Goal: Task Accomplishment & Management: Manage account settings

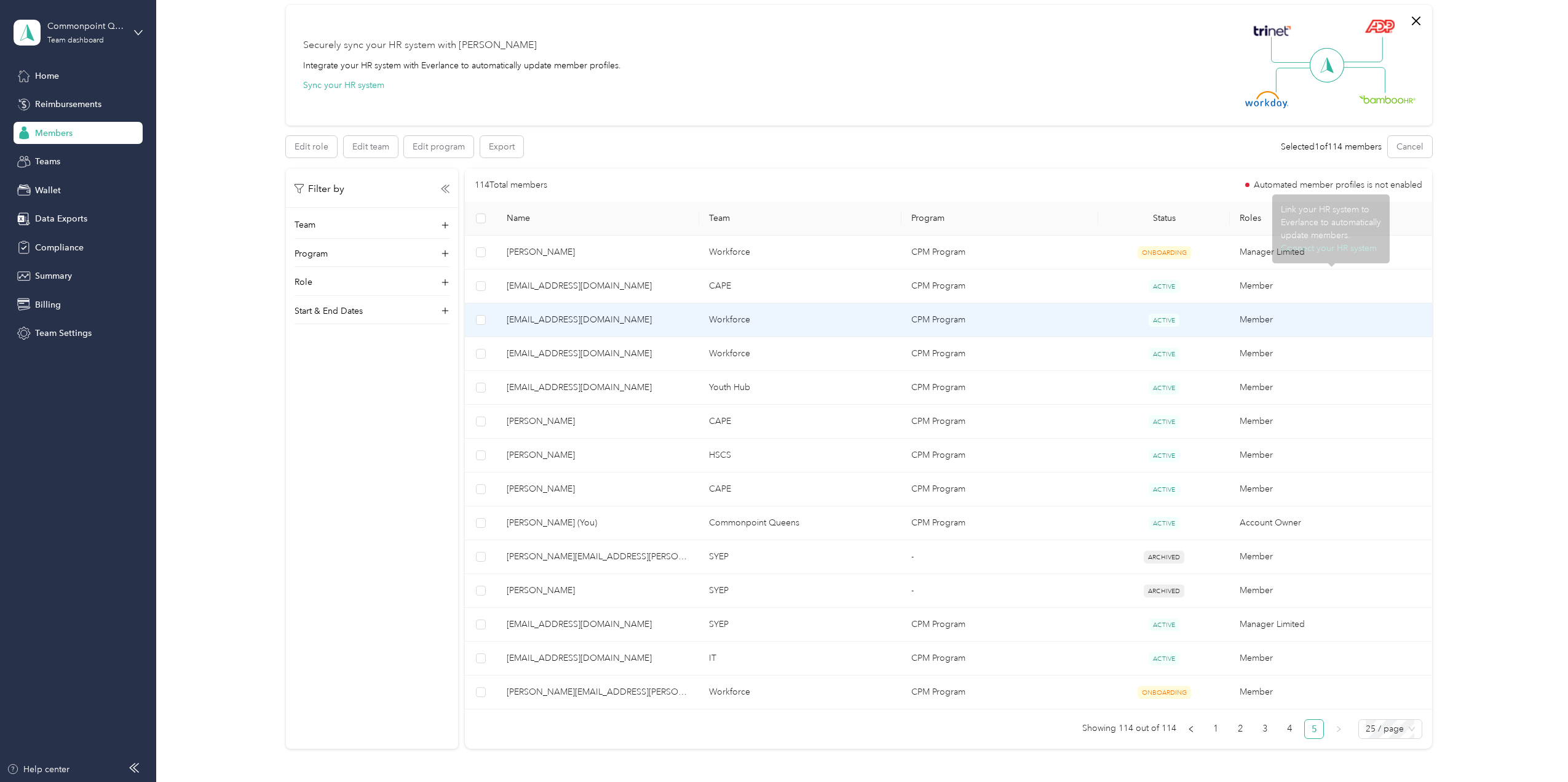
scroll to position [198, 0]
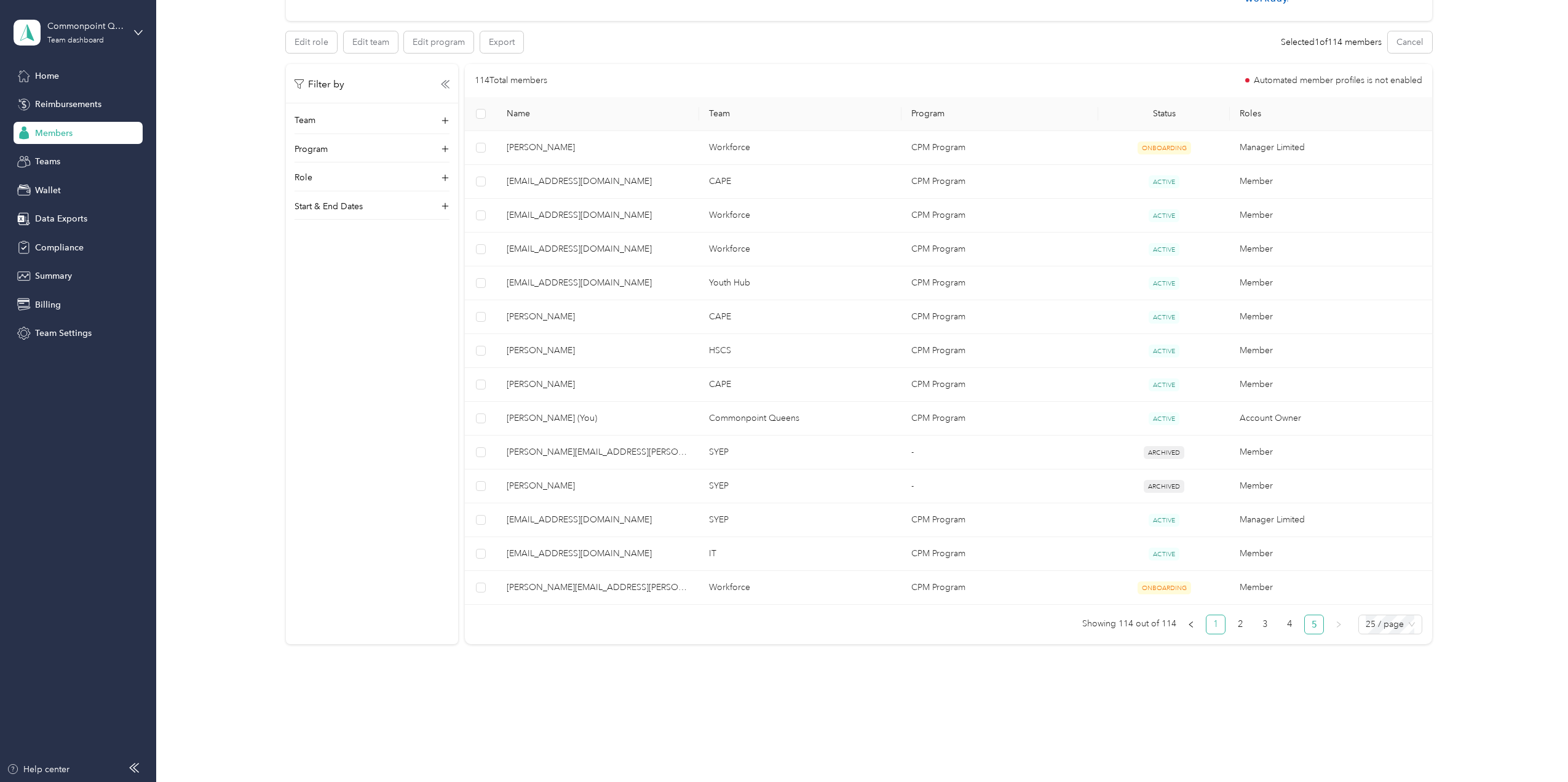
click at [1218, 625] on link "1" at bounding box center [1215, 625] width 19 height 19
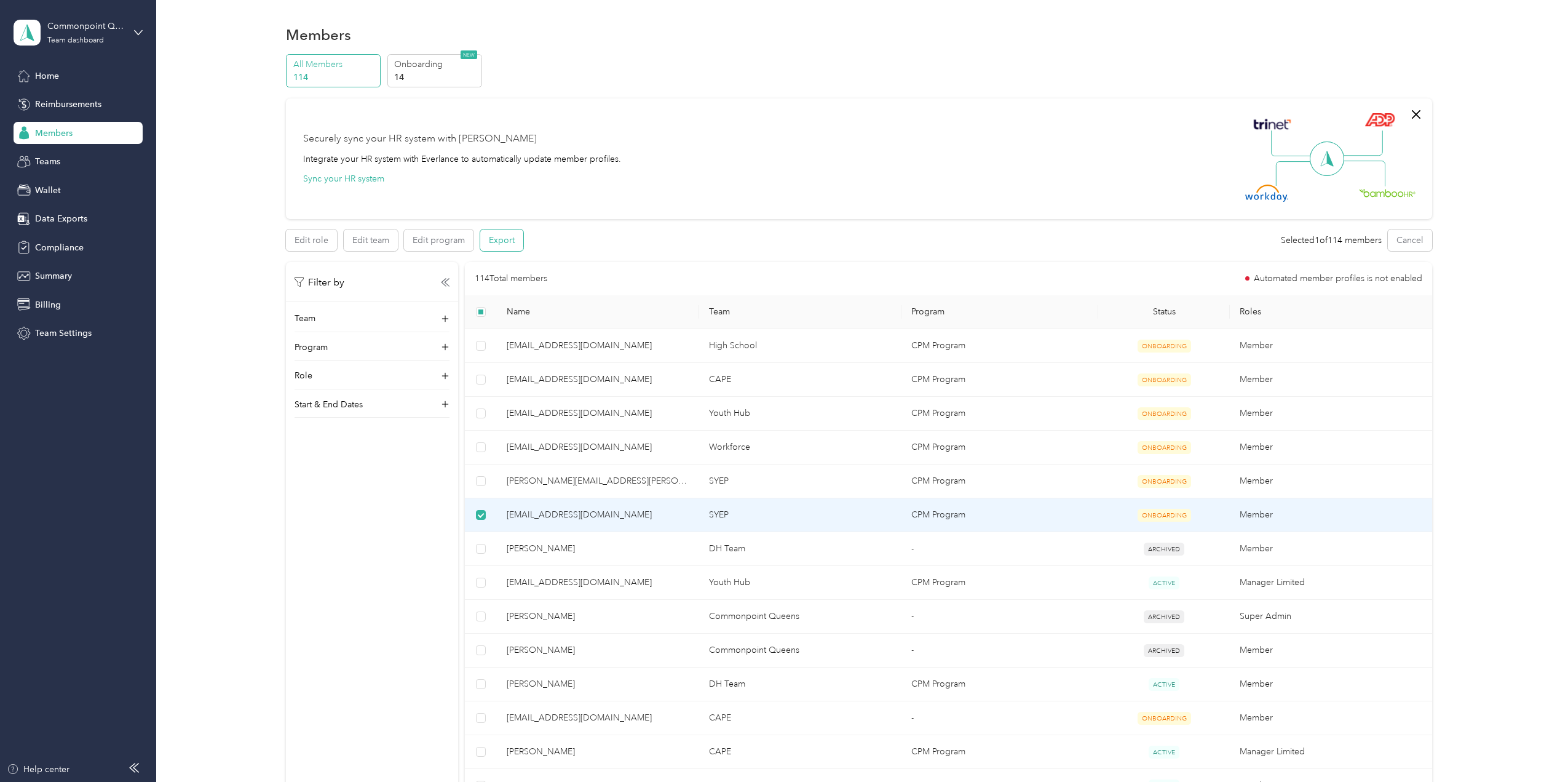
click at [505, 246] on button "Export" at bounding box center [502, 240] width 43 height 22
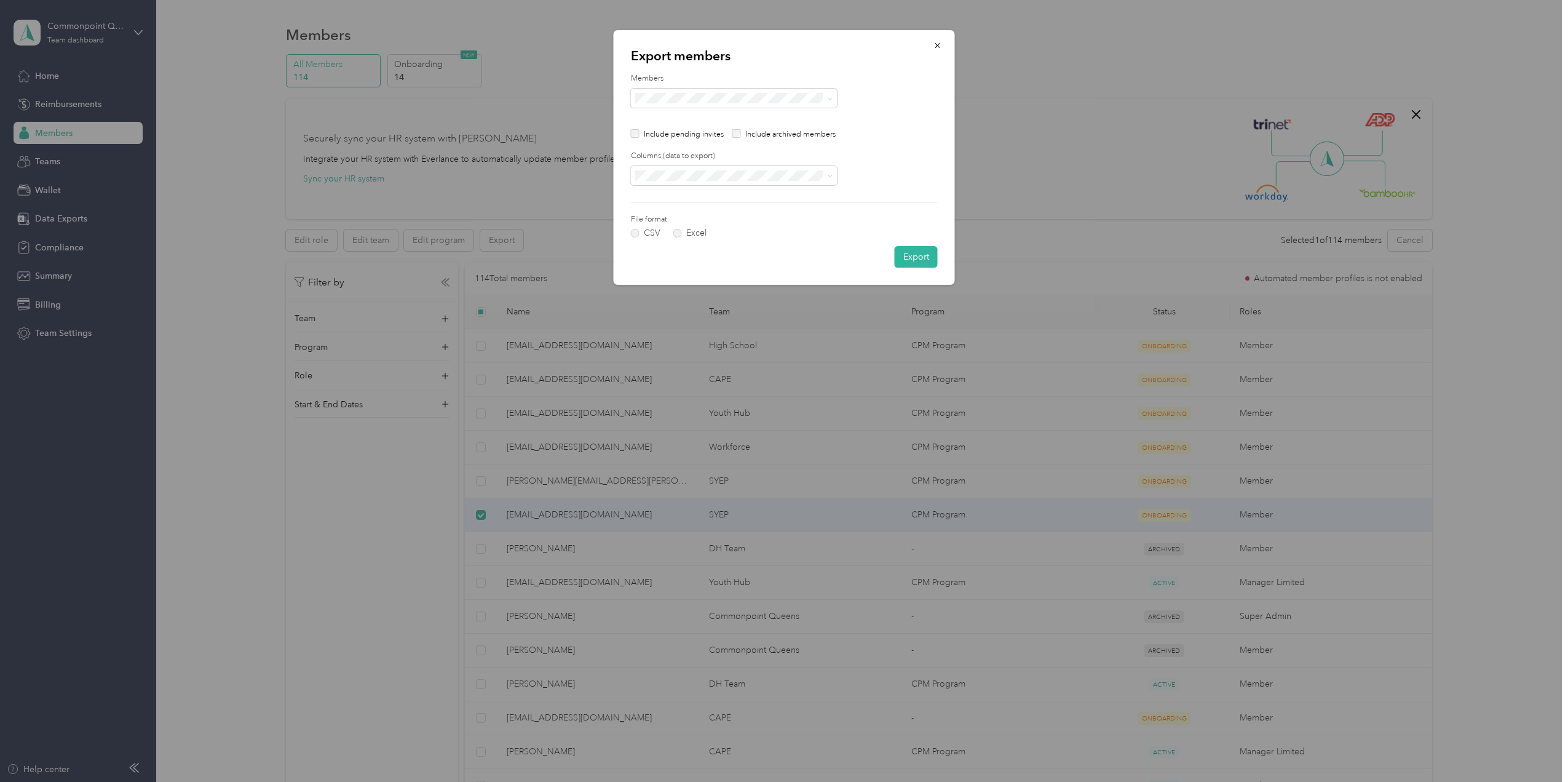
click at [909, 153] on label "Columns (data to export)" at bounding box center [784, 157] width 307 height 11
click at [677, 230] on label "Excel" at bounding box center [690, 233] width 33 height 9
click at [909, 254] on button "Export" at bounding box center [917, 256] width 43 height 22
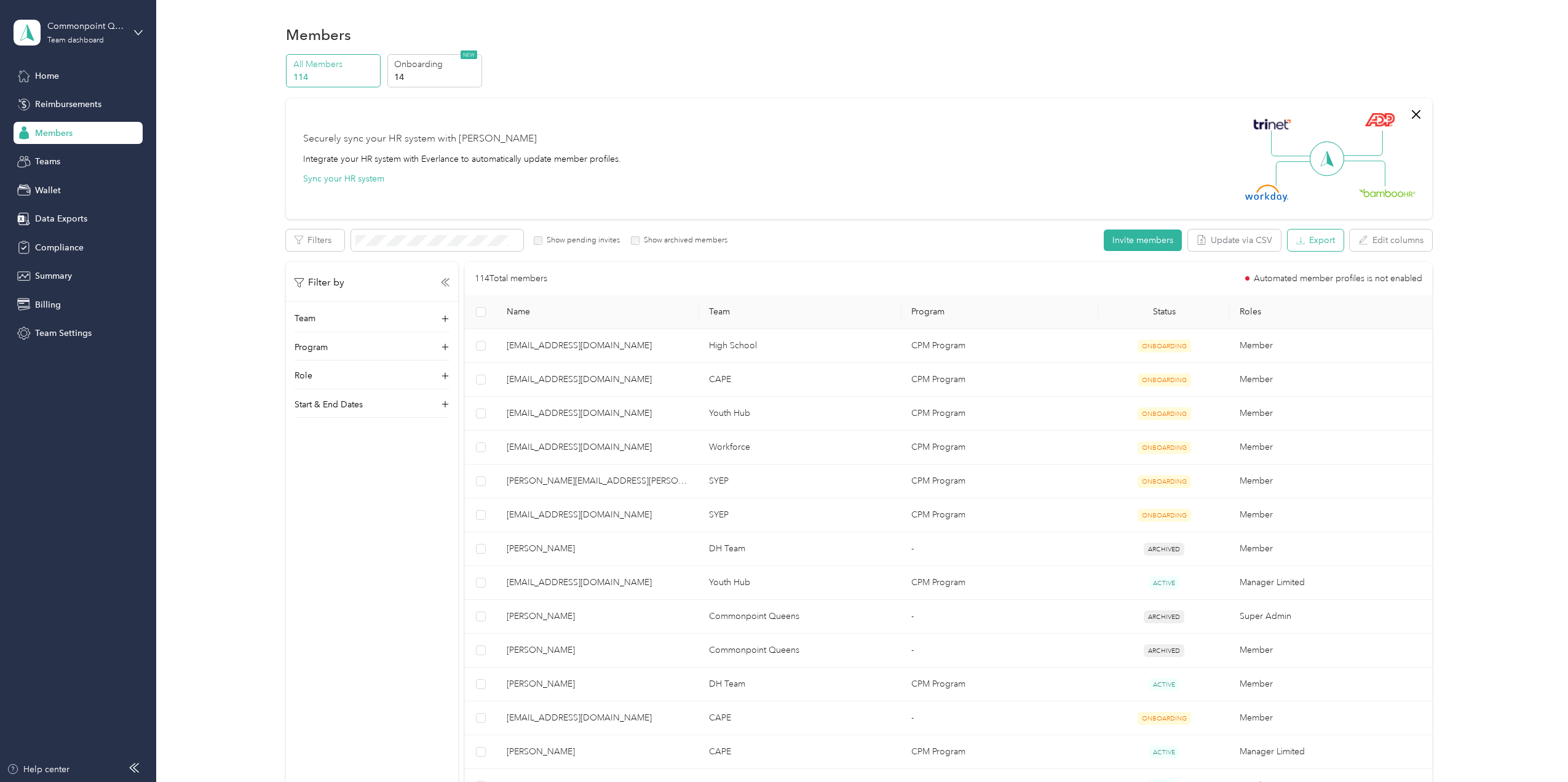
click at [1312, 240] on button "Export" at bounding box center [1316, 240] width 56 height 22
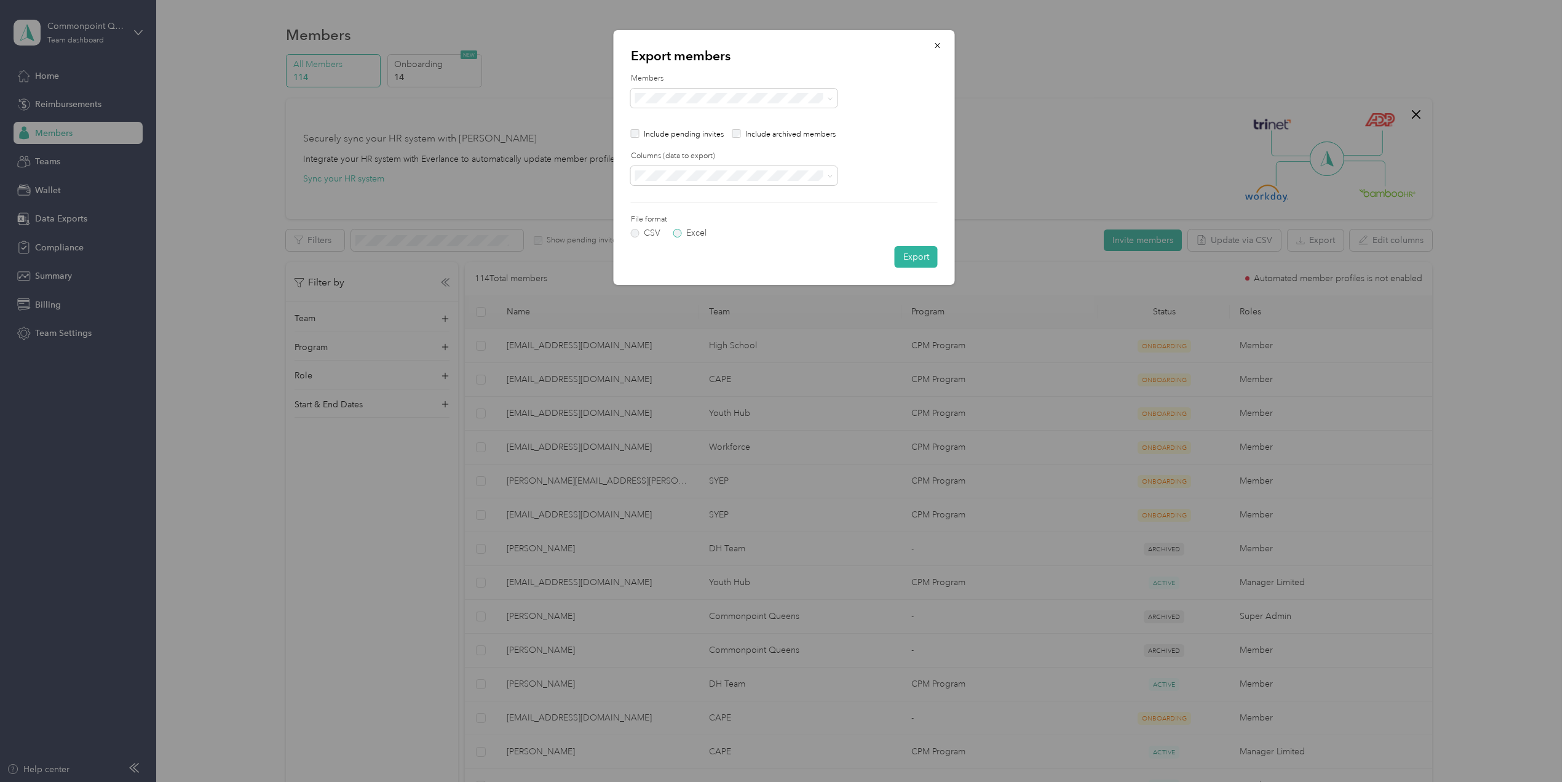
click at [685, 235] on label "Excel" at bounding box center [690, 233] width 33 height 9
click at [922, 254] on button "Export" at bounding box center [917, 256] width 43 height 22
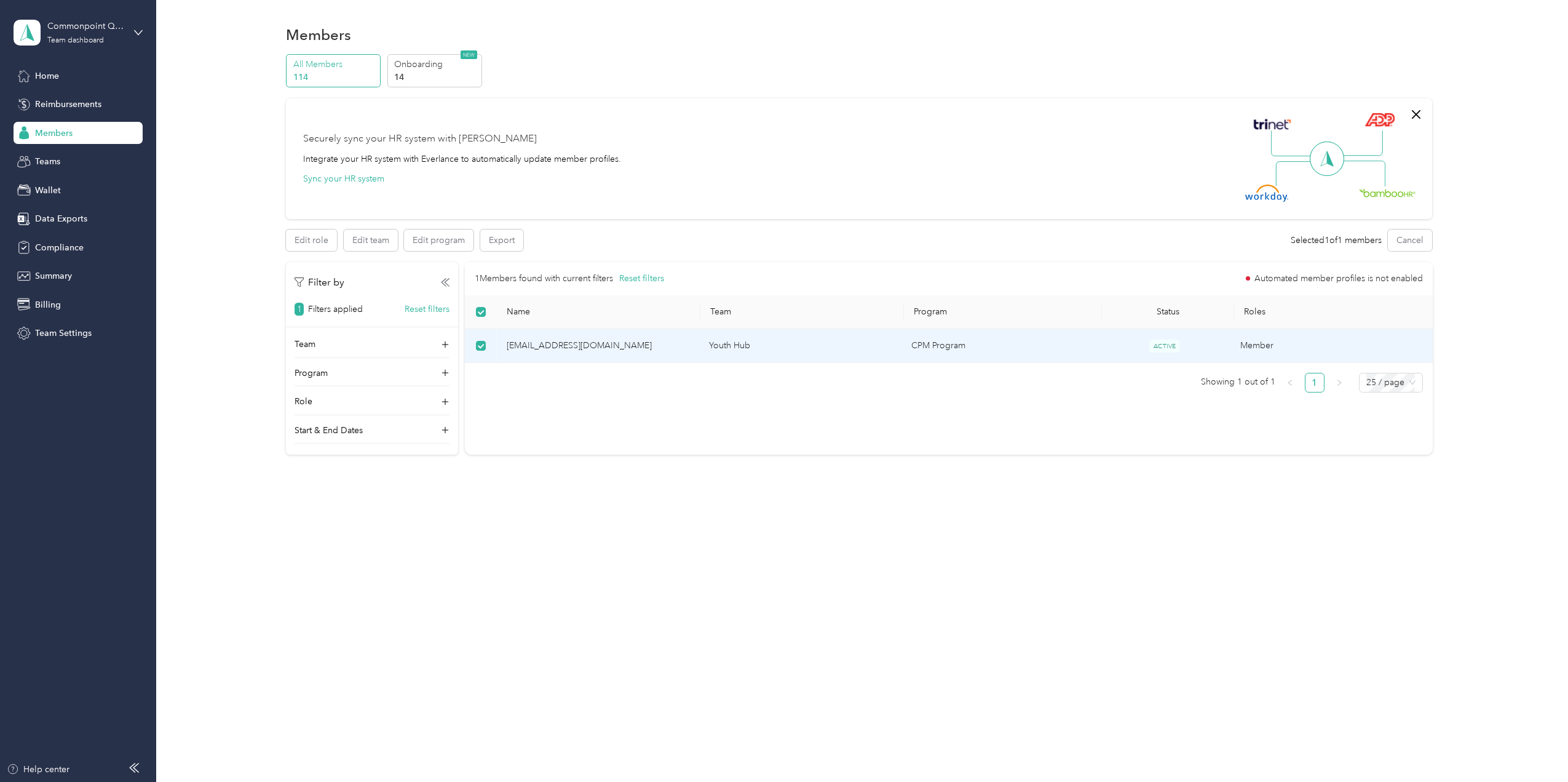
click at [522, 346] on span "[EMAIL_ADDRESS][DOMAIN_NAME]" at bounding box center [597, 346] width 183 height 13
click at [668, 346] on span "[EMAIL_ADDRESS][DOMAIN_NAME]" at bounding box center [597, 346] width 183 height 13
click at [512, 347] on span "[EMAIL_ADDRESS][DOMAIN_NAME]" at bounding box center [597, 346] width 183 height 13
click at [569, 347] on span "[EMAIL_ADDRESS][DOMAIN_NAME]" at bounding box center [597, 346] width 183 height 13
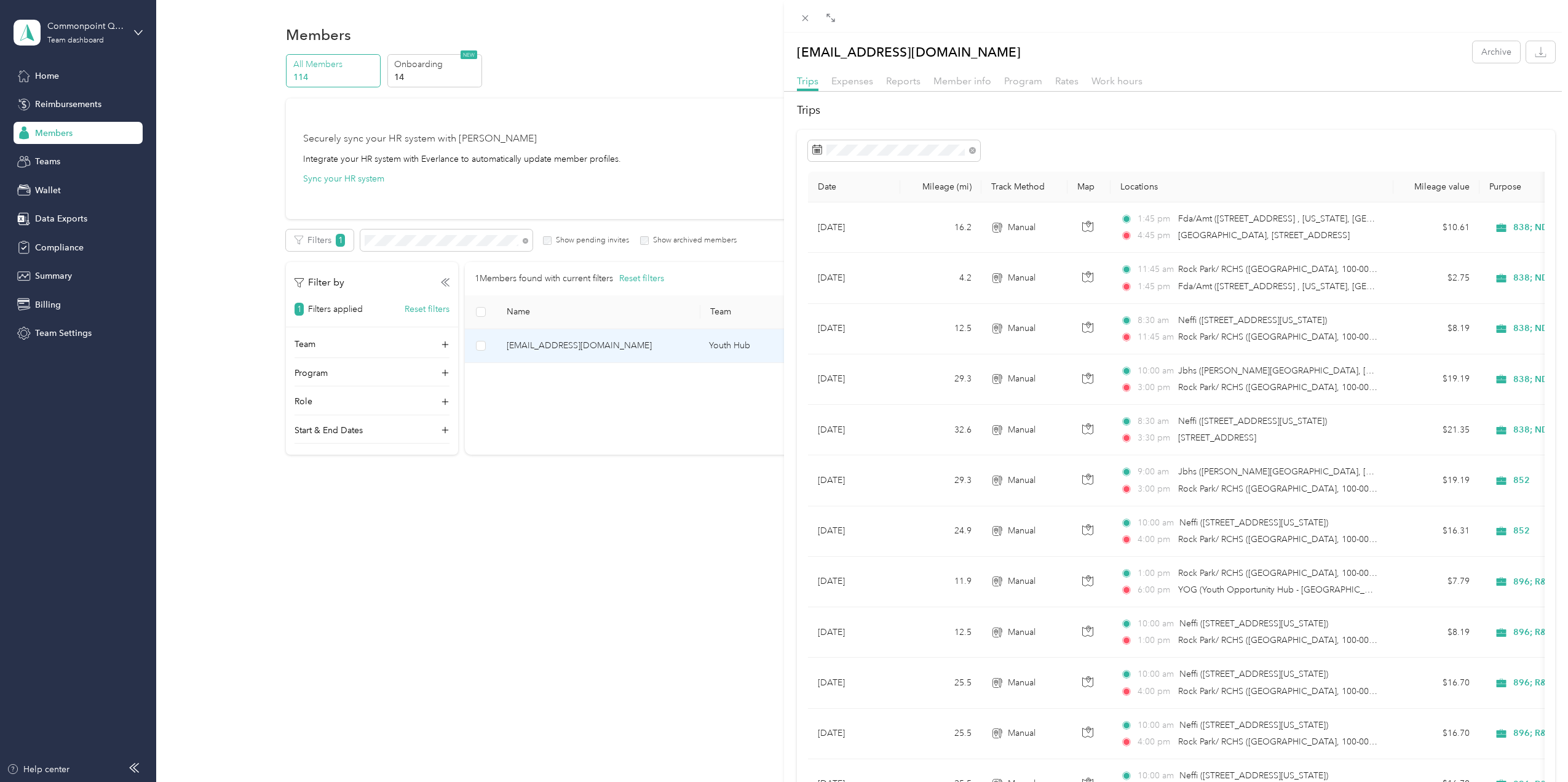
click at [633, 120] on div "[EMAIL_ADDRESS][DOMAIN_NAME] Archive Trips Expenses Reports Member info Program…" at bounding box center [784, 391] width 1568 height 782
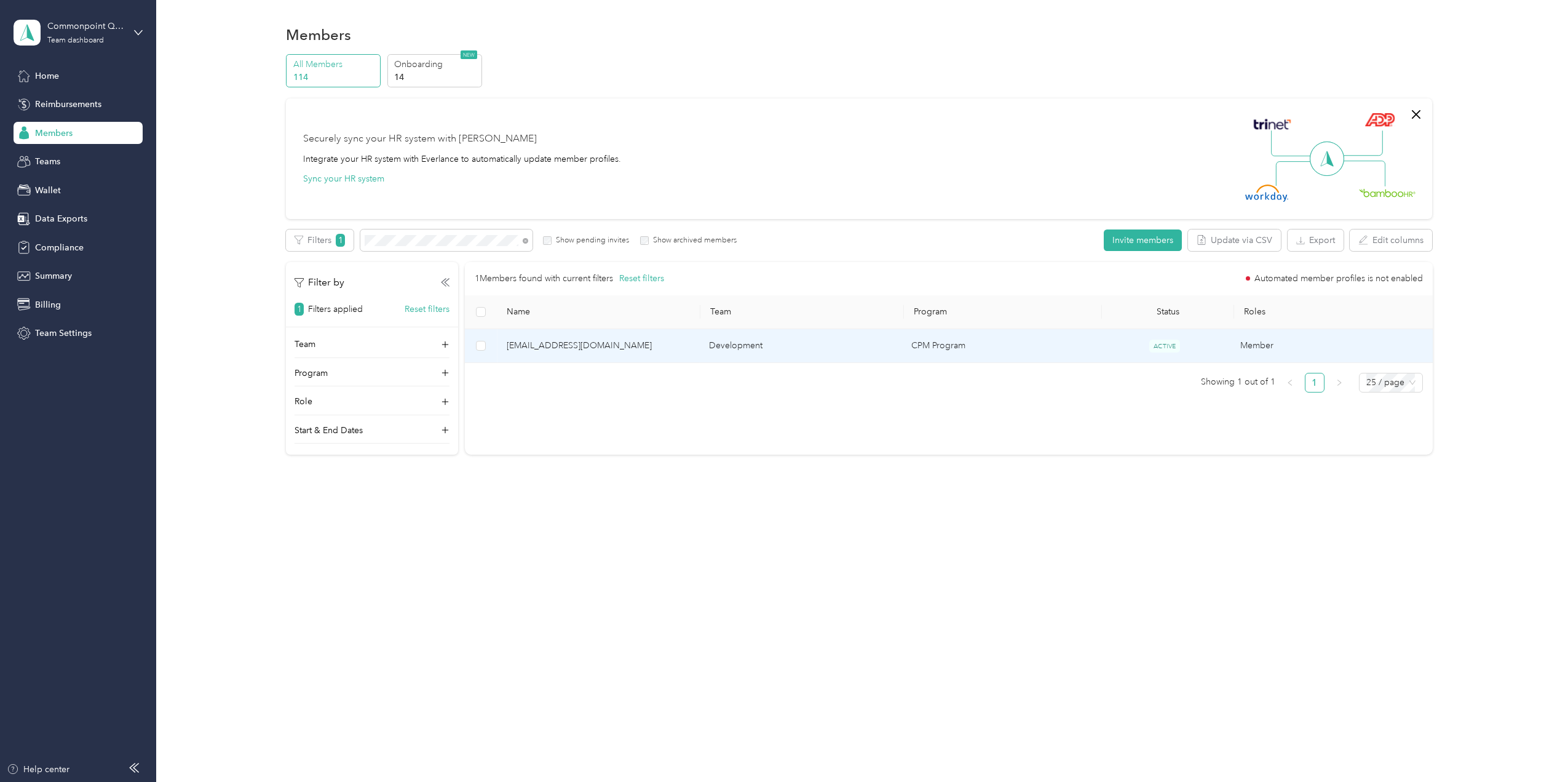
click at [657, 348] on span "[EMAIL_ADDRESS][DOMAIN_NAME]" at bounding box center [597, 346] width 183 height 13
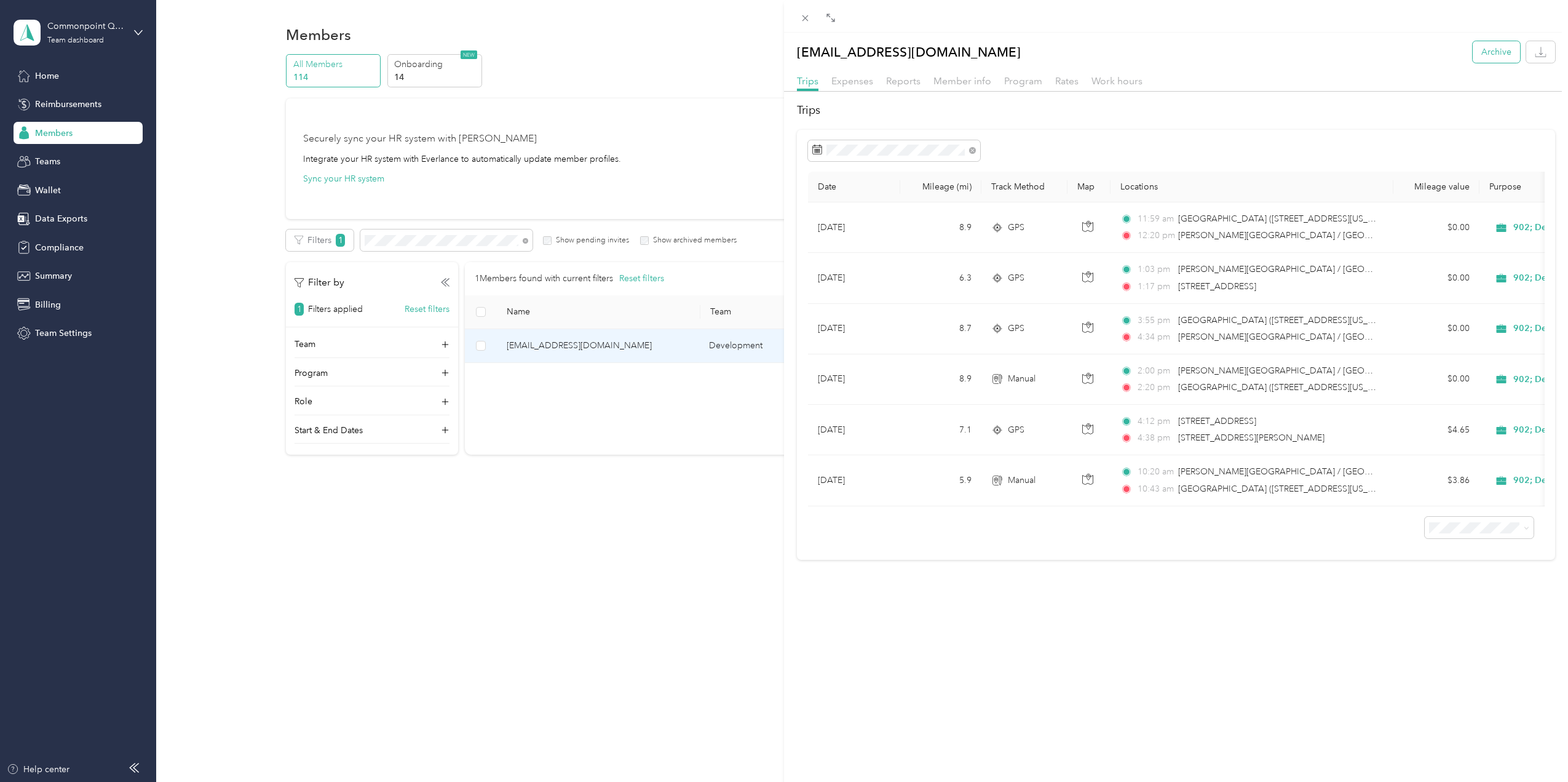
click at [1481, 48] on button "Archive" at bounding box center [1496, 52] width 48 height 22
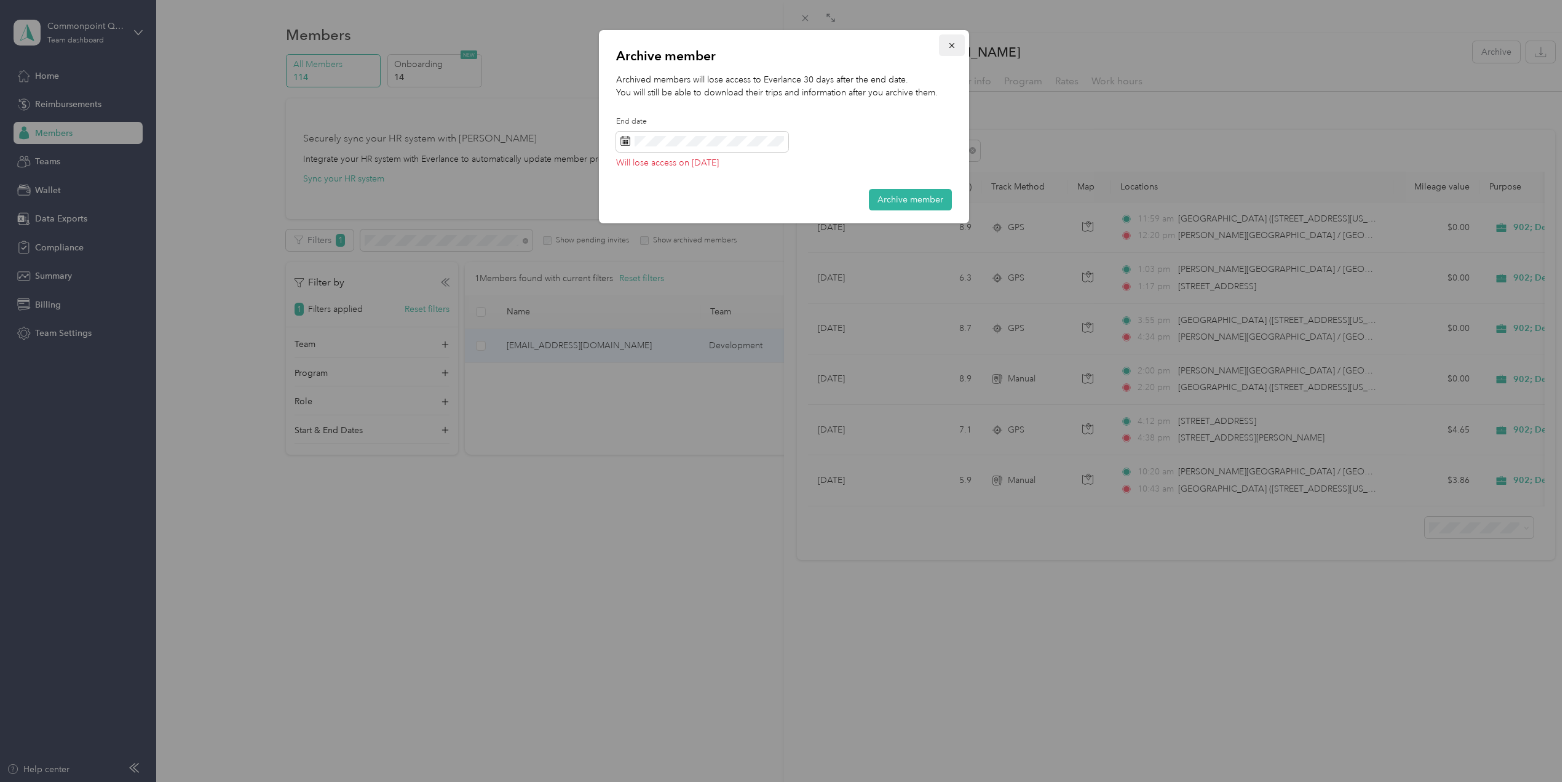
click at [954, 44] on icon "button" at bounding box center [953, 46] width 9 height 9
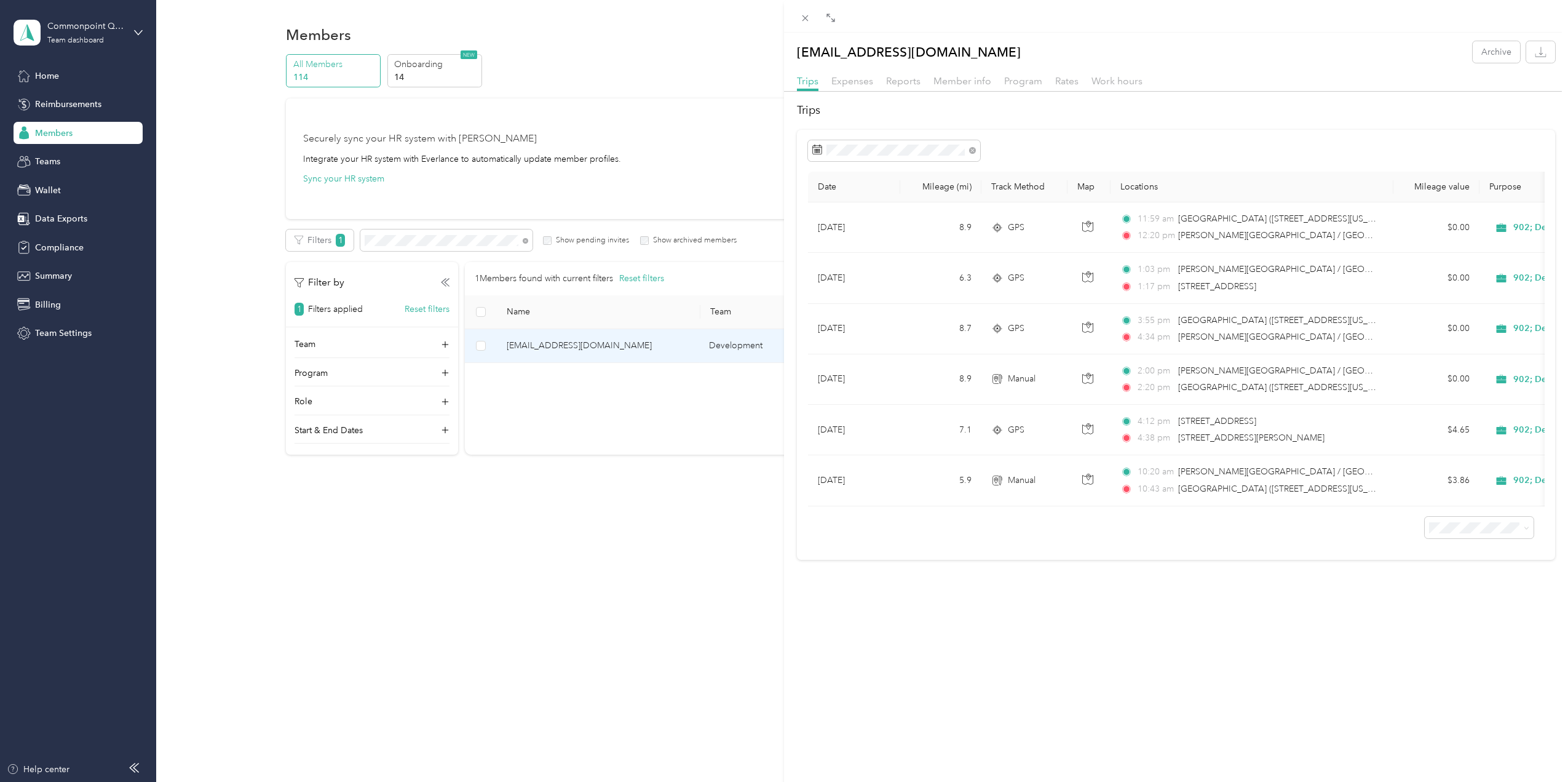
click at [408, 242] on div "[EMAIL_ADDRESS][DOMAIN_NAME] Archive Trips Expenses Reports Member info Program…" at bounding box center [784, 391] width 1568 height 782
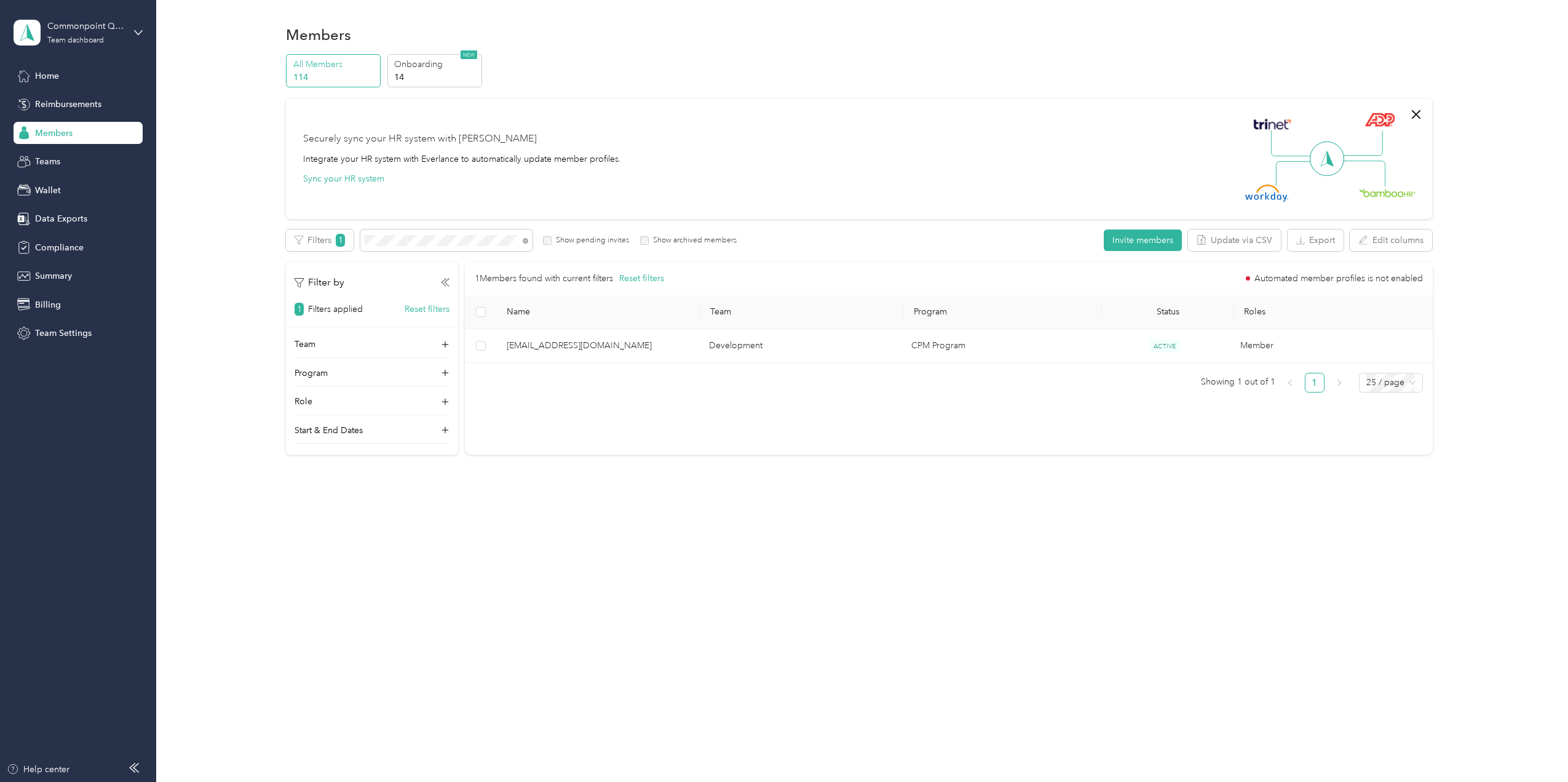
click at [408, 242] on div at bounding box center [784, 391] width 1568 height 782
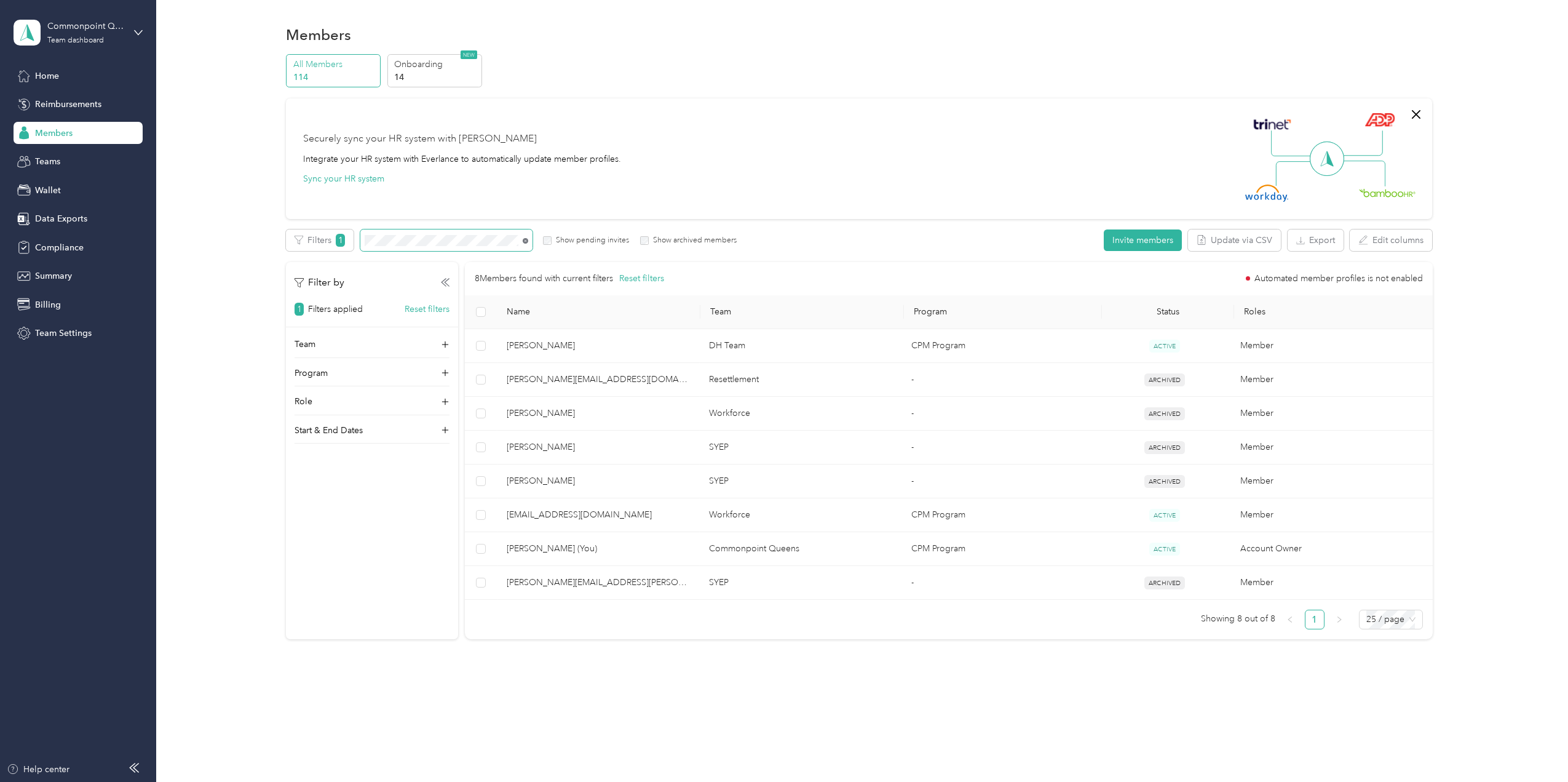
click at [524, 242] on icon at bounding box center [525, 241] width 5 height 5
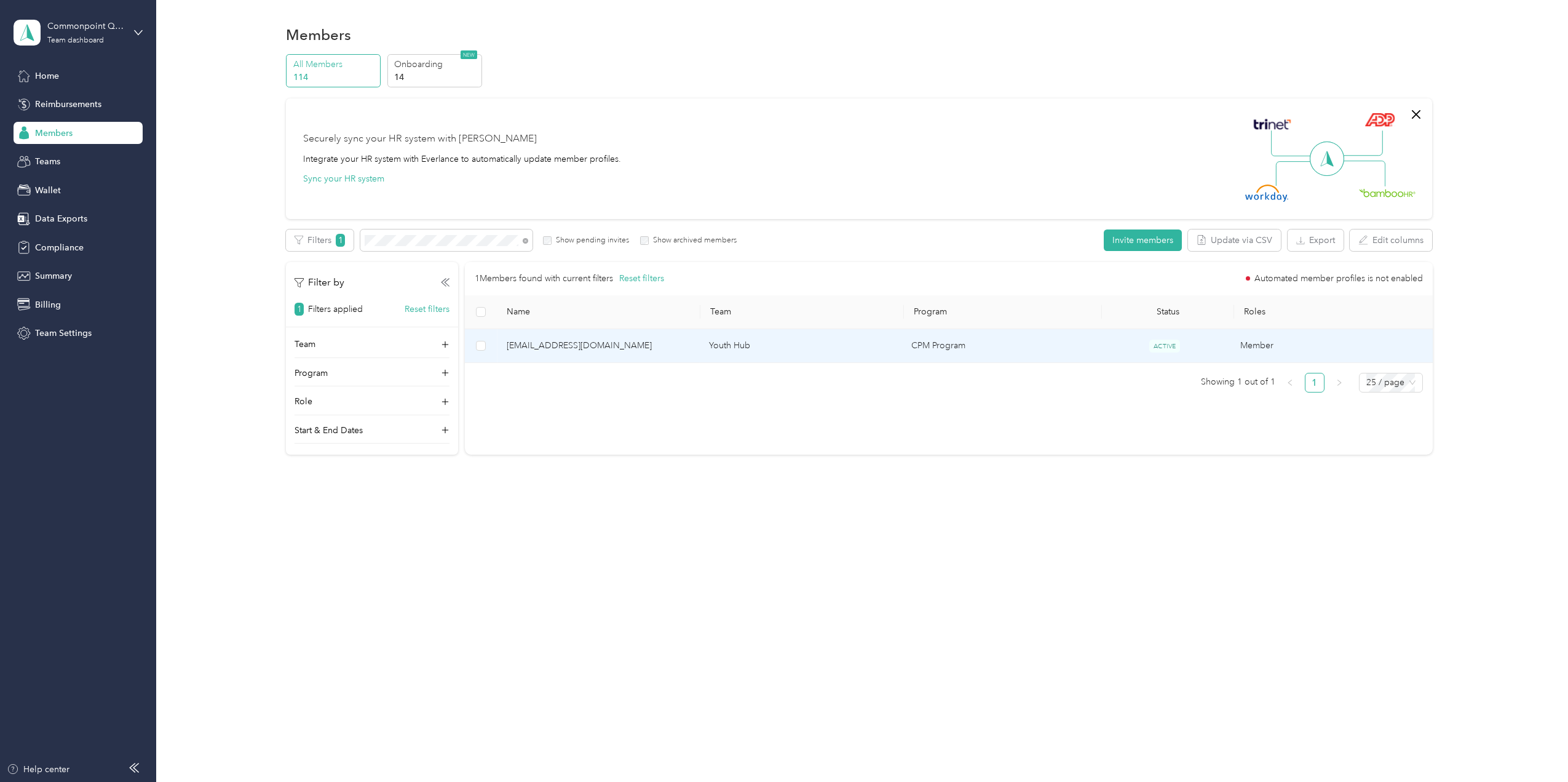
click at [573, 349] on span "[EMAIL_ADDRESS][DOMAIN_NAME]" at bounding box center [597, 346] width 183 height 13
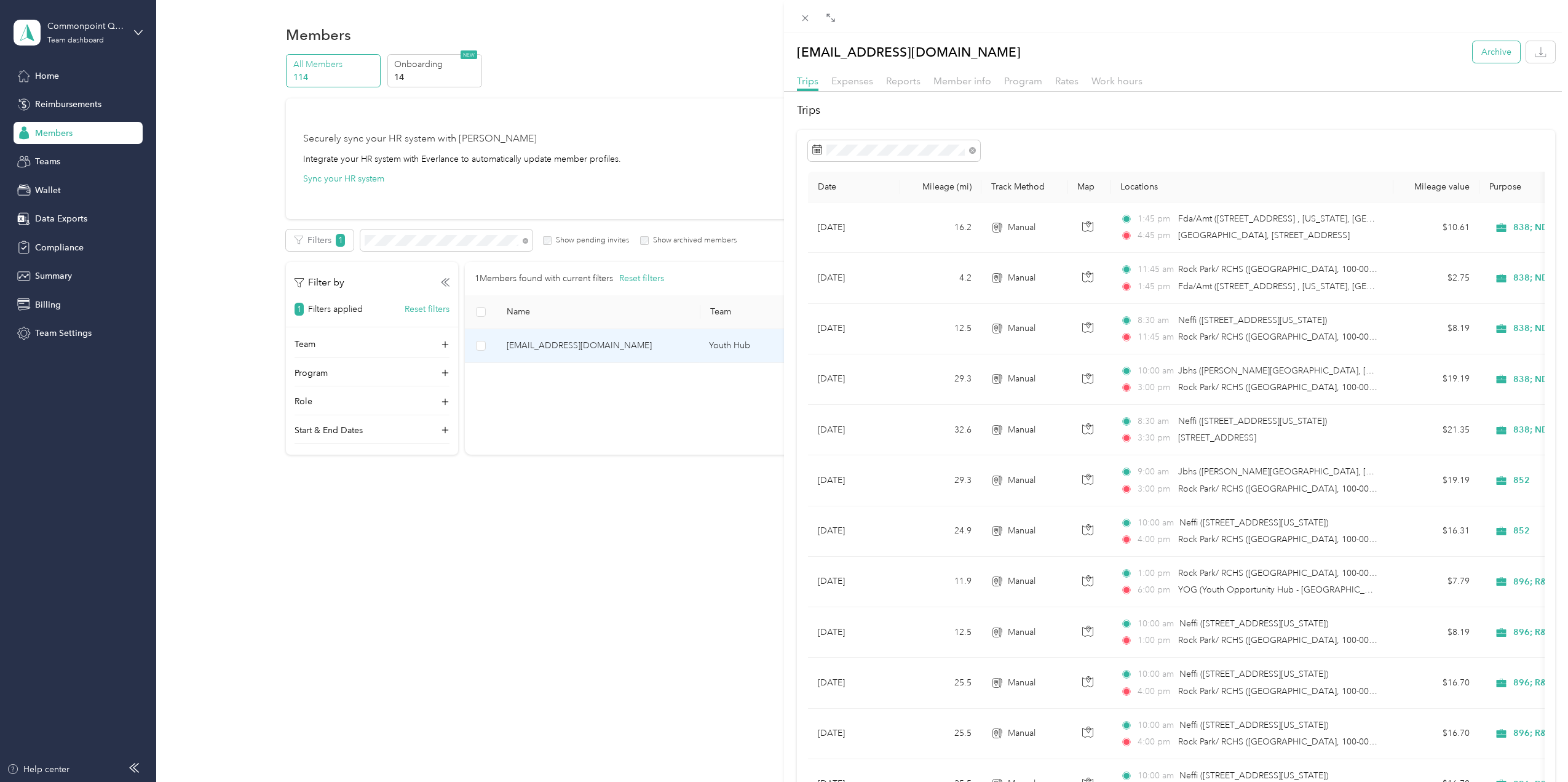
click at [1478, 44] on button "Archive" at bounding box center [1496, 52] width 48 height 22
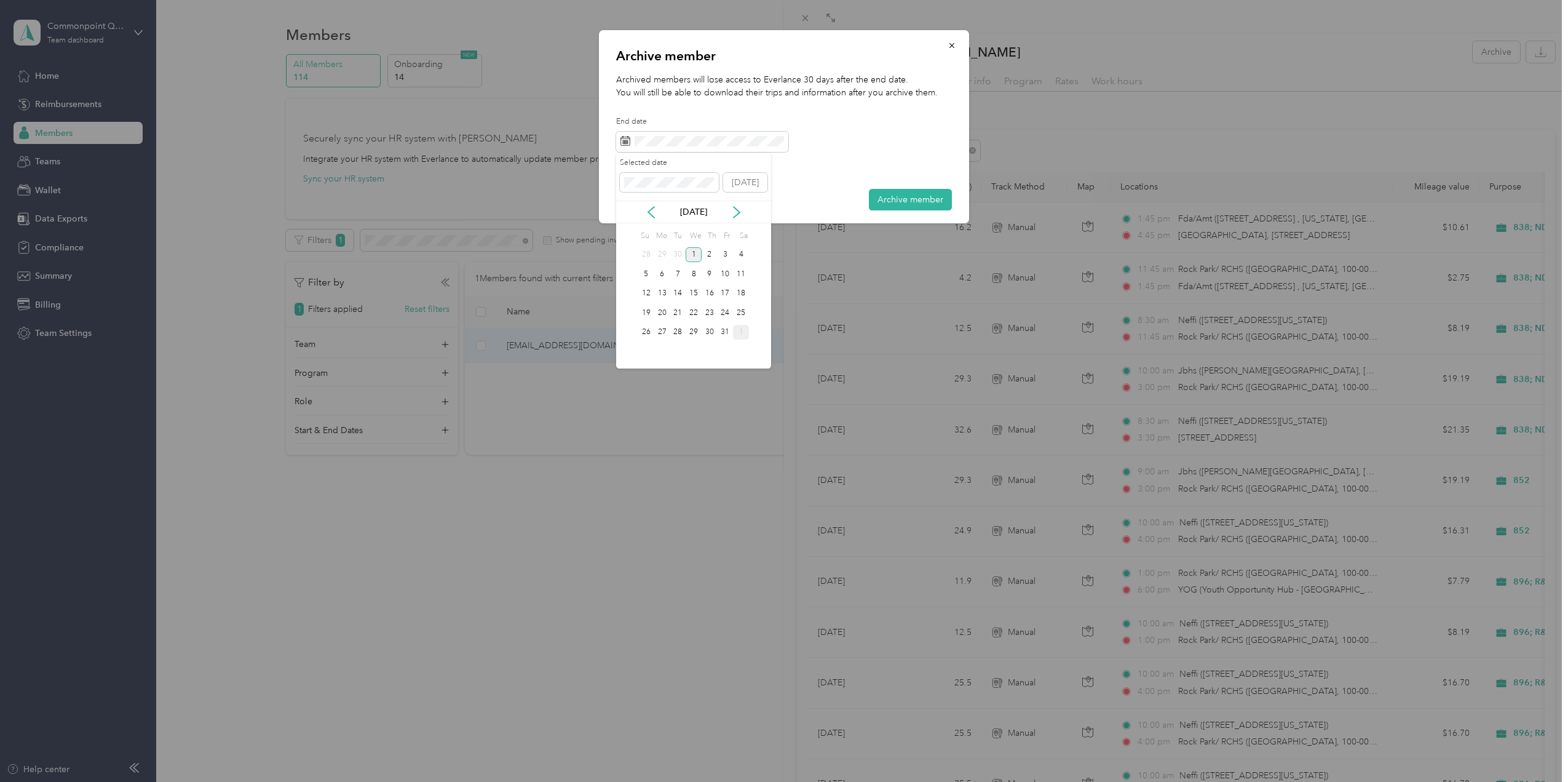
click at [742, 331] on div "1" at bounding box center [741, 332] width 16 height 15
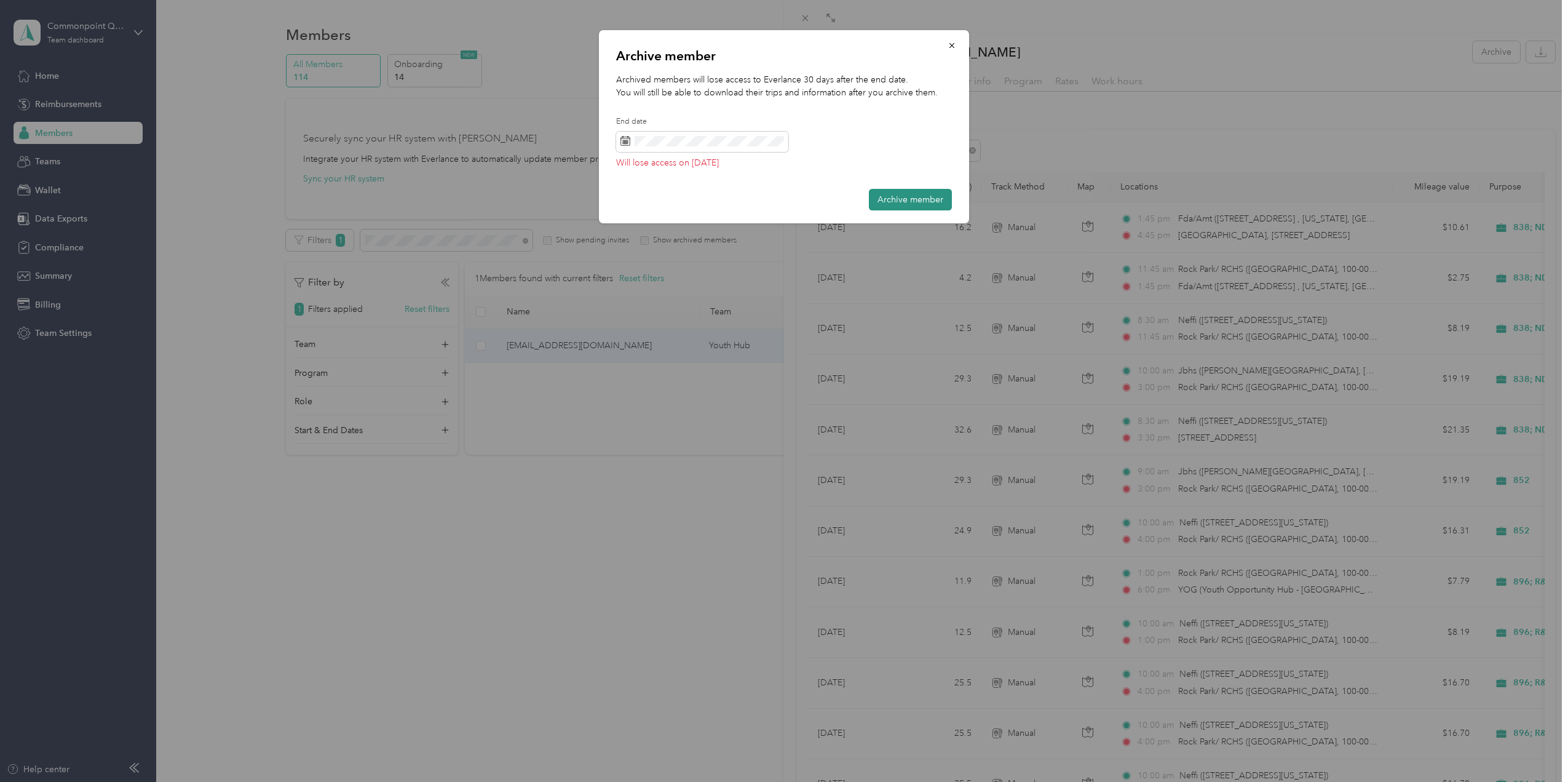
click at [915, 198] on button "Archive member" at bounding box center [910, 200] width 83 height 22
